Goal: Navigation & Orientation: Find specific page/section

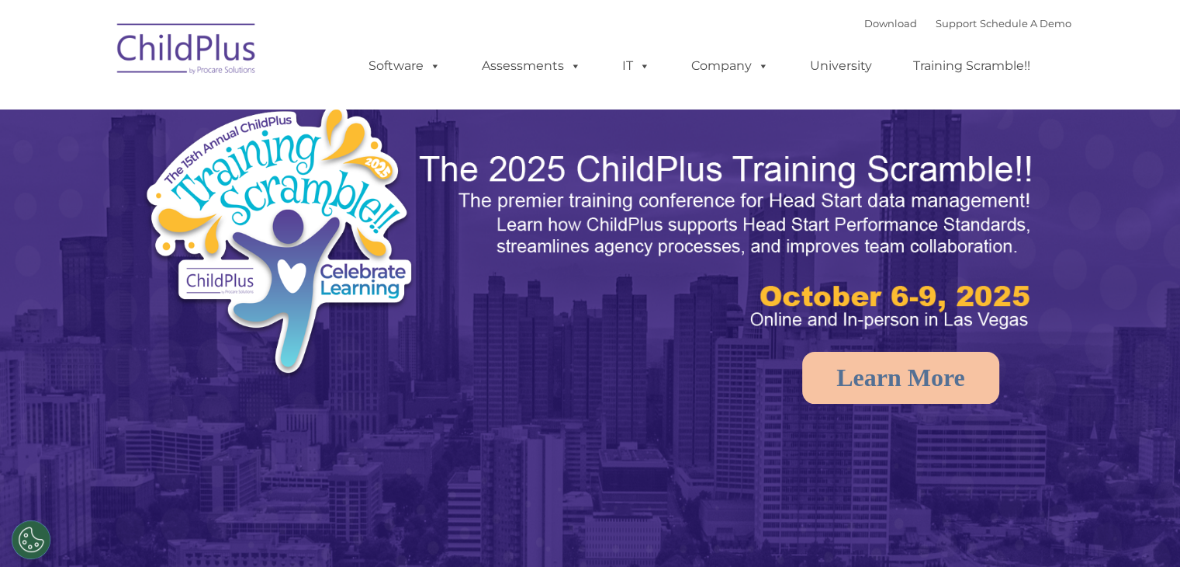
select select "MEDIUM"
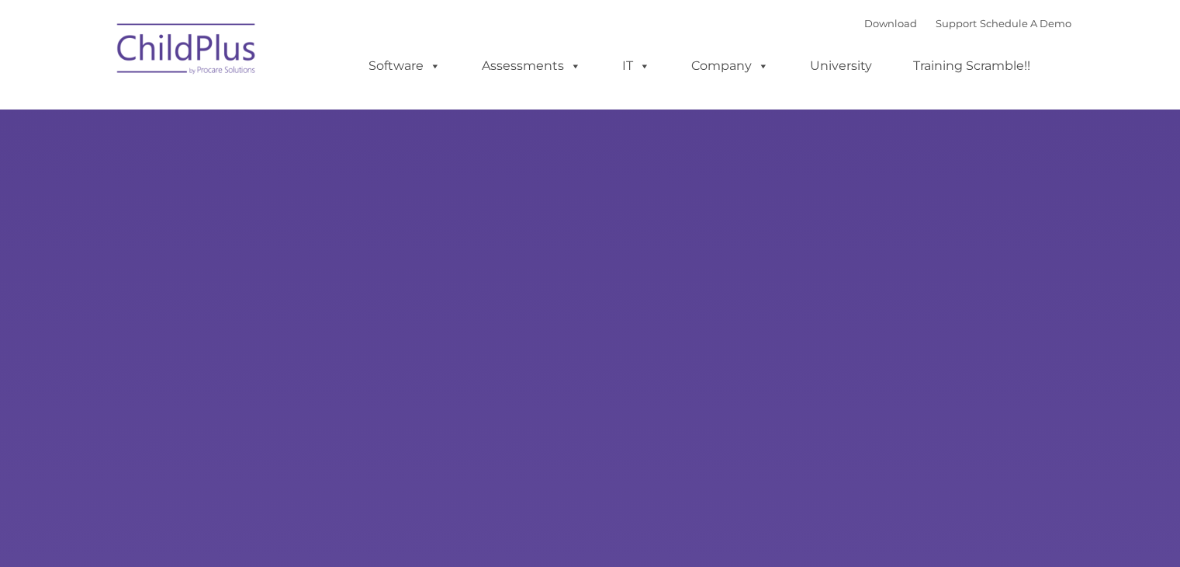
type input ""
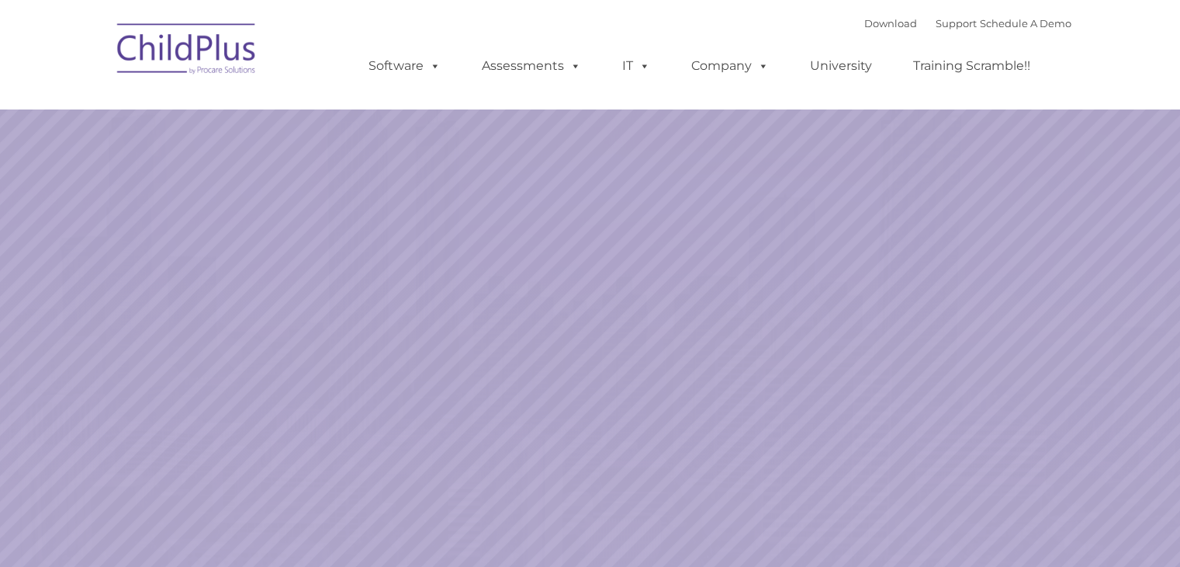
select select "MEDIUM"
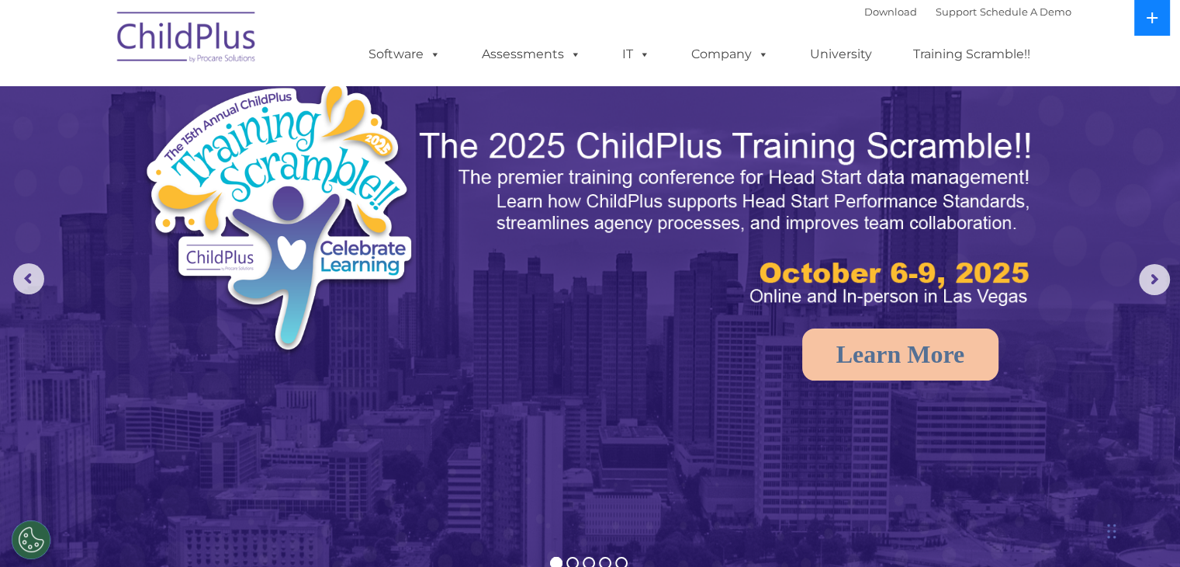
click at [1155, 25] on button at bounding box center [1153, 18] width 36 height 36
